Goal: Find specific page/section: Find specific page/section

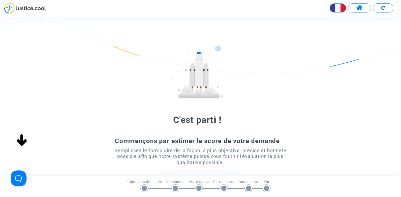
click at [365, 7] on button at bounding box center [359, 7] width 23 height 9
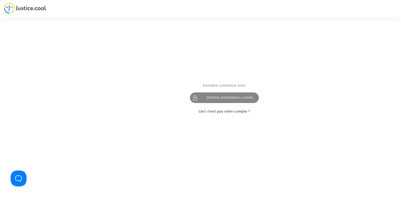
click at [222, 99] on div "[PERSON_NAME][EMAIL_ADDRESS][DOMAIN_NAME]" at bounding box center [224, 98] width 69 height 11
